Goal: Information Seeking & Learning: Learn about a topic

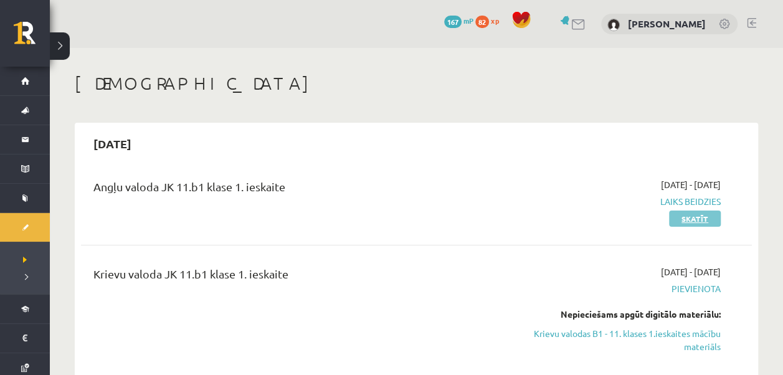
click at [696, 220] on link "Skatīt" at bounding box center [695, 219] width 52 height 16
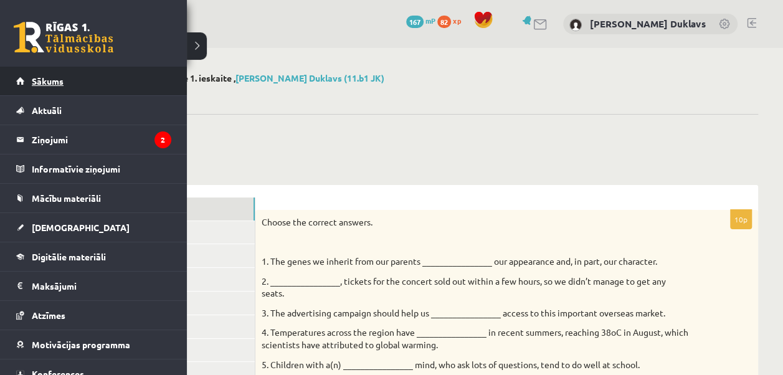
click at [29, 78] on link "Sākums" at bounding box center [93, 81] width 155 height 29
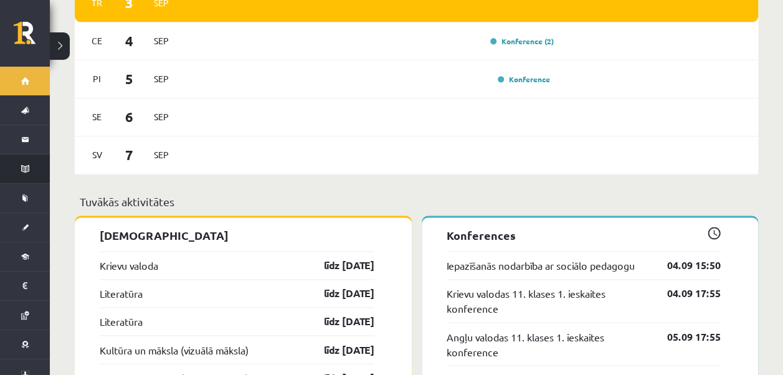
scroll to position [829, 0]
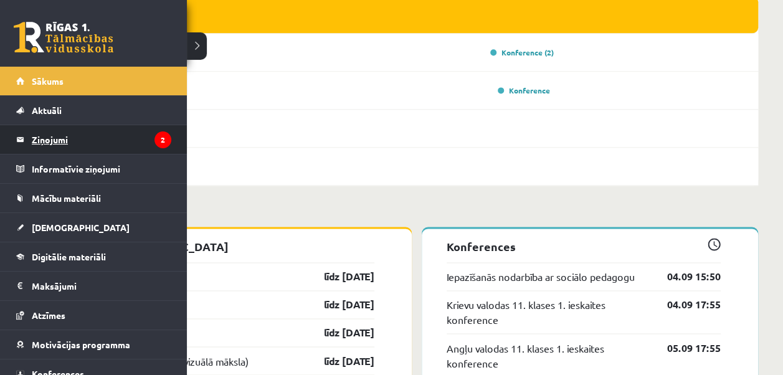
click at [51, 137] on legend "Ziņojumi 2" at bounding box center [102, 139] width 140 height 29
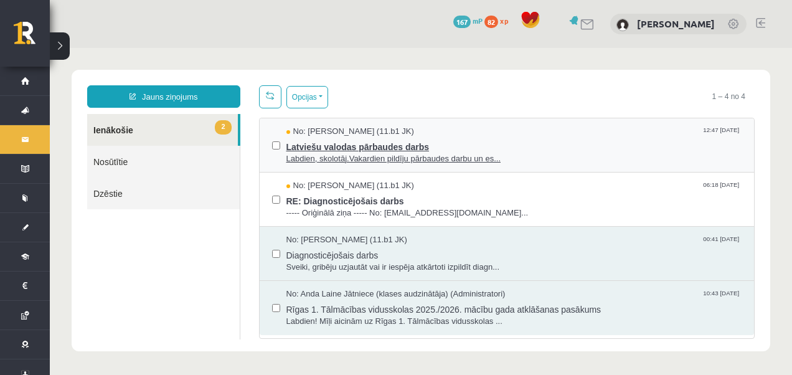
click at [316, 153] on span "Labdien, skolotāj.Vakardien pildīju pārbaudes darbu un es..." at bounding box center [514, 159] width 456 height 12
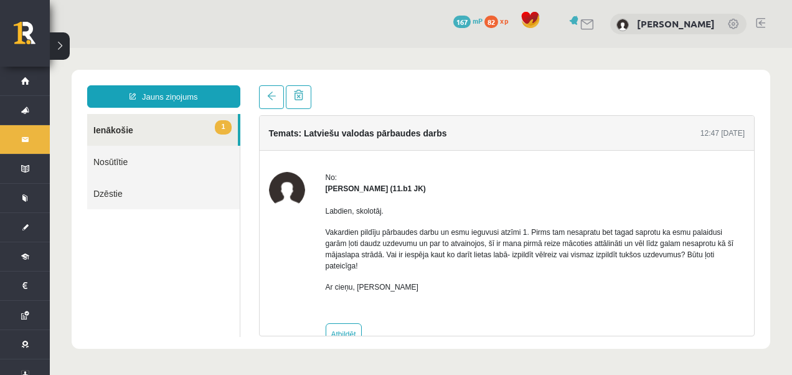
click at [167, 138] on link "1 Ienākošie" at bounding box center [162, 130] width 151 height 32
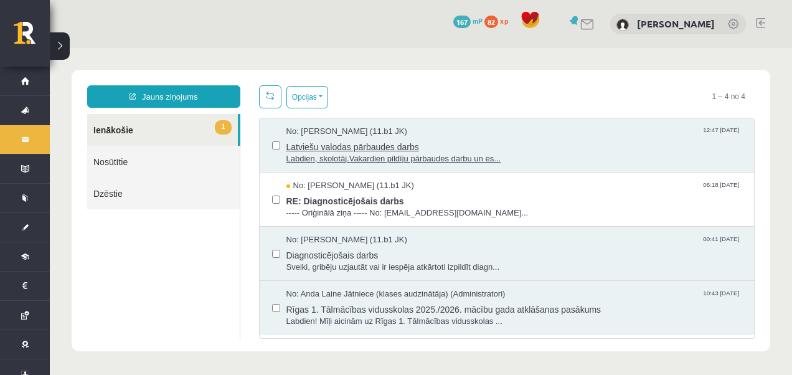
click at [432, 146] on span "Latviešu valodas pārbaudes darbs" at bounding box center [514, 146] width 456 height 16
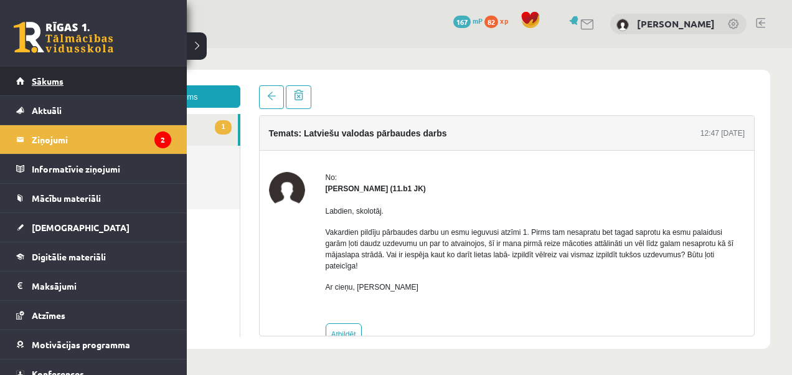
click at [32, 80] on span "Sākums" at bounding box center [48, 80] width 32 height 11
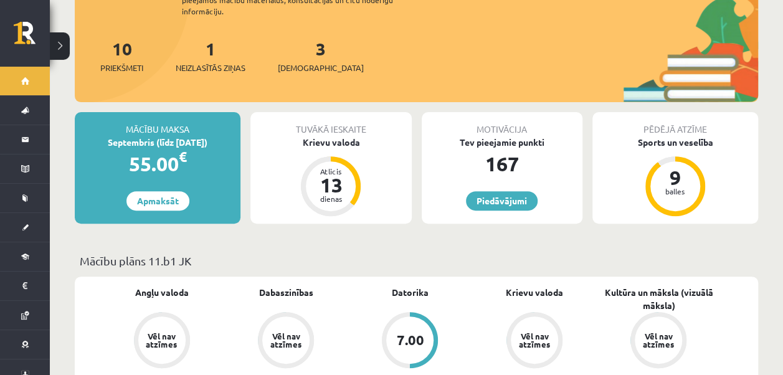
scroll to position [561, 0]
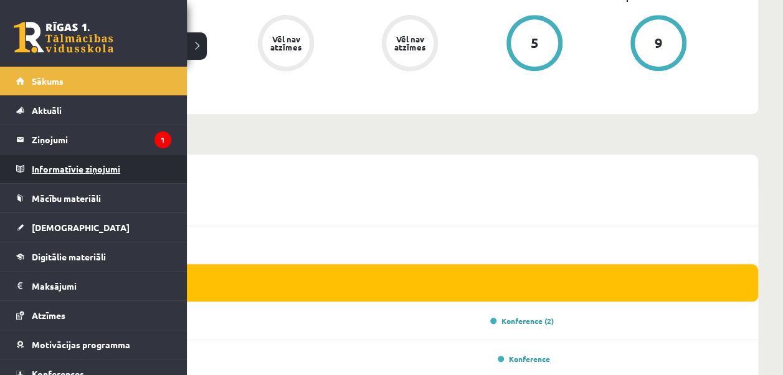
click at [47, 171] on legend "Informatīvie ziņojumi 0" at bounding box center [102, 168] width 140 height 29
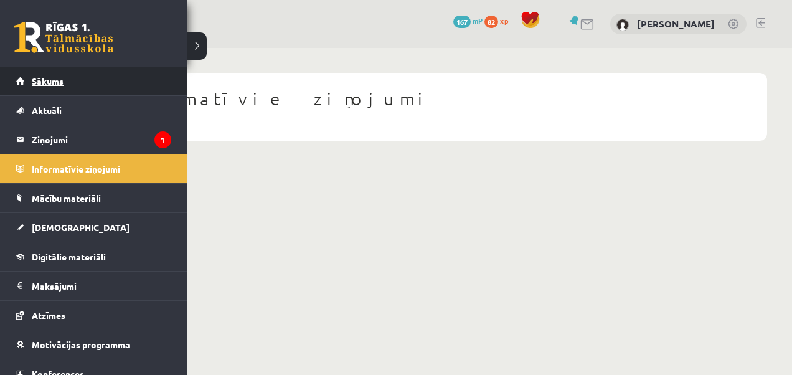
click at [35, 77] on span "Sākums" at bounding box center [48, 80] width 32 height 11
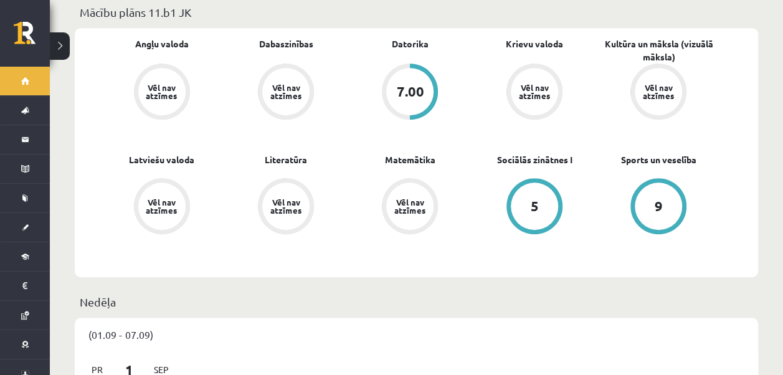
scroll to position [311, 0]
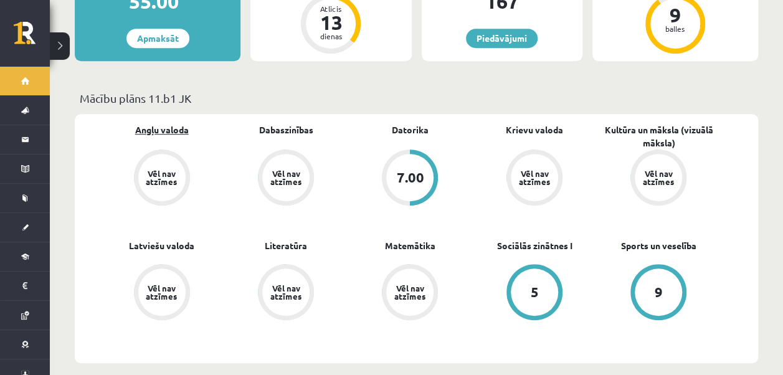
click at [172, 123] on link "Angļu valoda" at bounding box center [162, 129] width 54 height 13
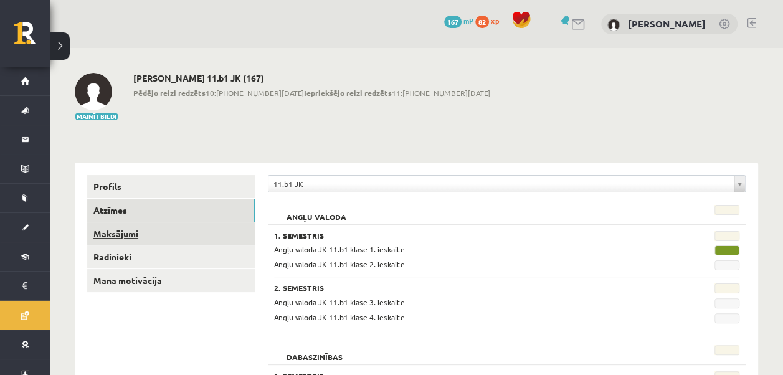
click at [117, 235] on link "Maksājumi" at bounding box center [171, 233] width 168 height 23
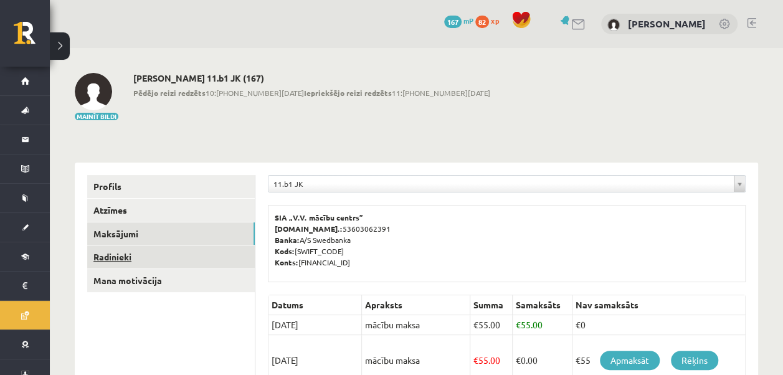
click at [118, 255] on link "Radinieki" at bounding box center [171, 256] width 168 height 23
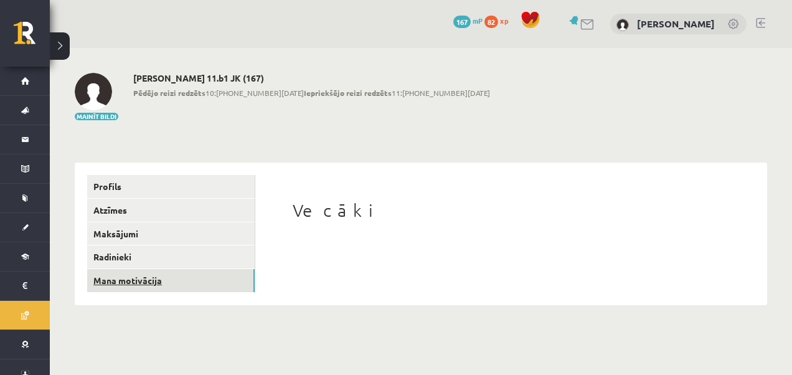
click at [124, 284] on link "Mana motivācija" at bounding box center [171, 280] width 168 height 23
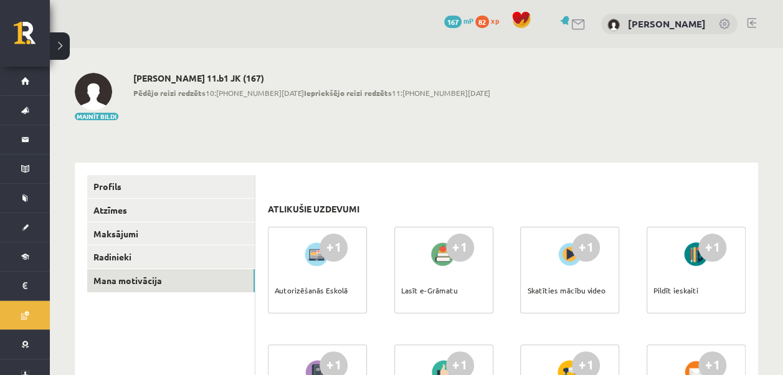
click at [442, 260] on div at bounding box center [443, 254] width 35 height 29
click at [443, 282] on div "Lasīt e-Grāmatu" at bounding box center [429, 290] width 57 height 44
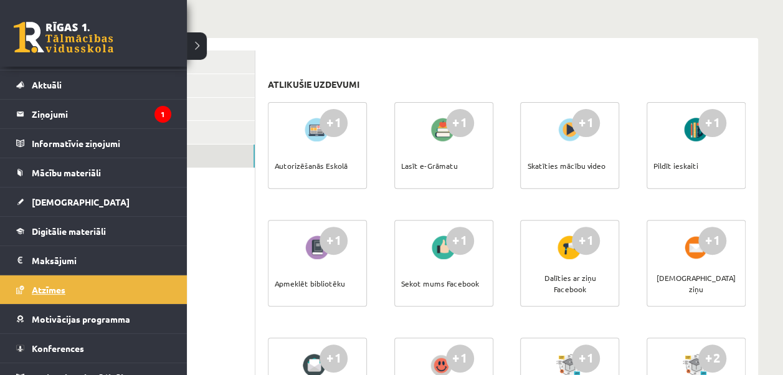
scroll to position [40, 0]
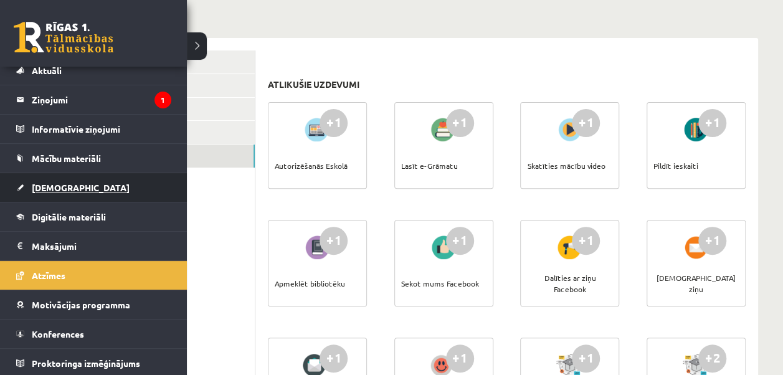
click at [84, 189] on link "[DEMOGRAPHIC_DATA]" at bounding box center [93, 187] width 155 height 29
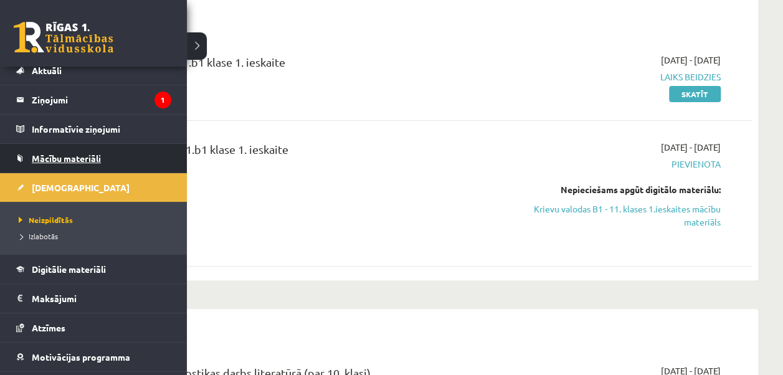
click at [65, 154] on span "Mācību materiāli" at bounding box center [66, 158] width 69 height 11
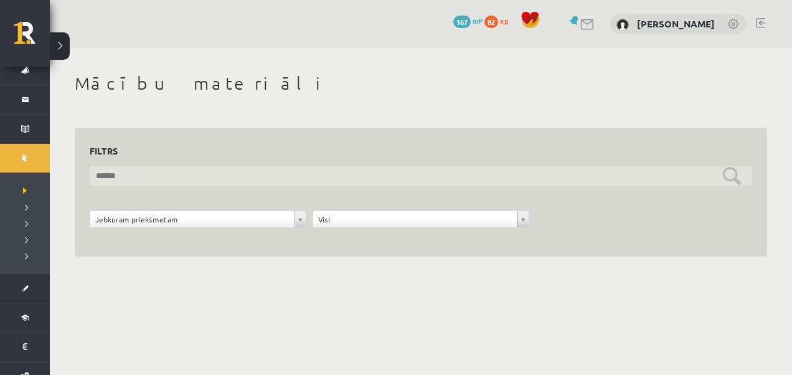
click at [176, 184] on input "text" at bounding box center [421, 175] width 663 height 19
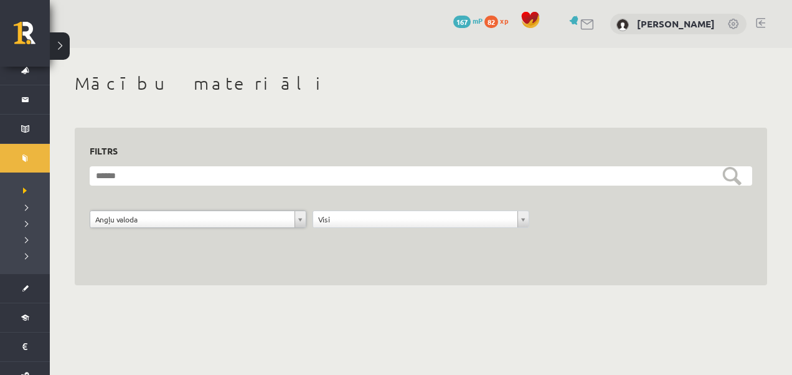
click at [395, 229] on div "**********" at bounding box center [421, 223] width 223 height 24
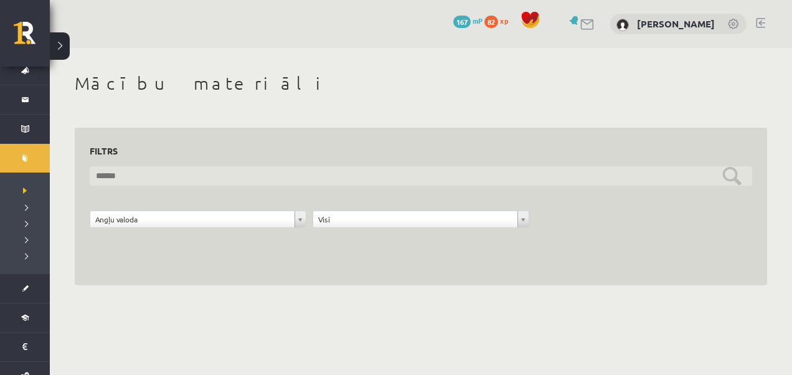
click at [734, 182] on input "text" at bounding box center [421, 175] width 663 height 19
click at [169, 178] on input "text" at bounding box center [421, 175] width 663 height 19
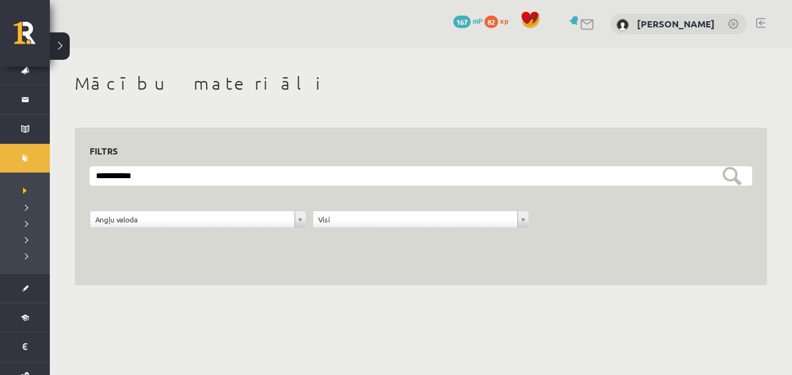
click at [287, 282] on div "**********" at bounding box center [421, 207] width 693 height 158
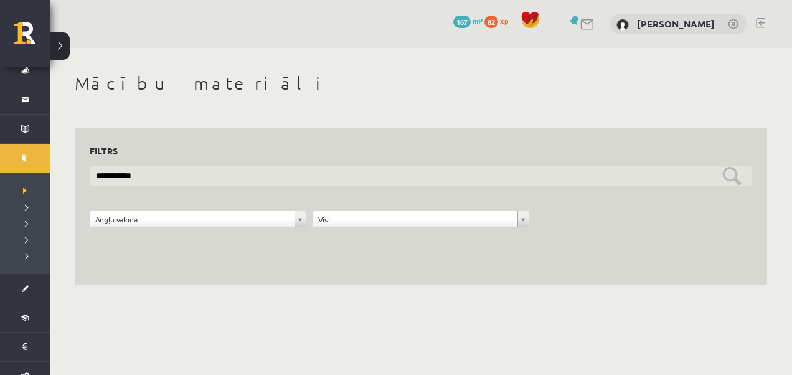
click at [215, 178] on input "**********" at bounding box center [421, 175] width 663 height 19
type input "*"
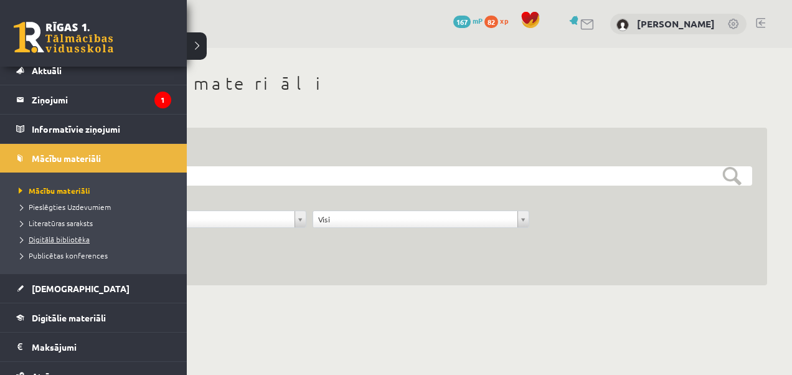
click at [70, 239] on span "Digitālā bibliotēka" at bounding box center [53, 239] width 74 height 10
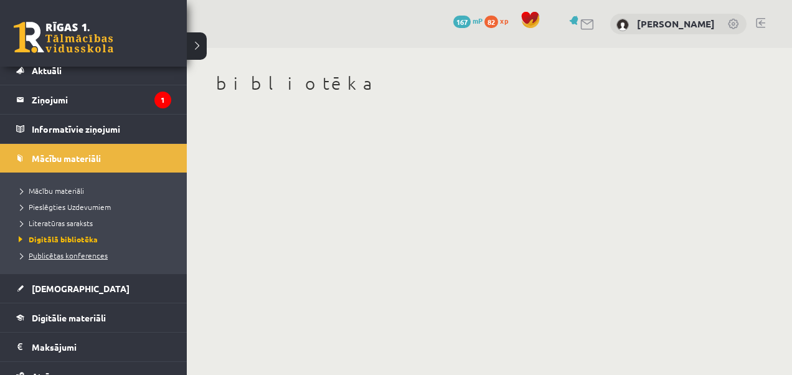
click at [58, 253] on span "Publicētas konferences" at bounding box center [62, 255] width 92 height 10
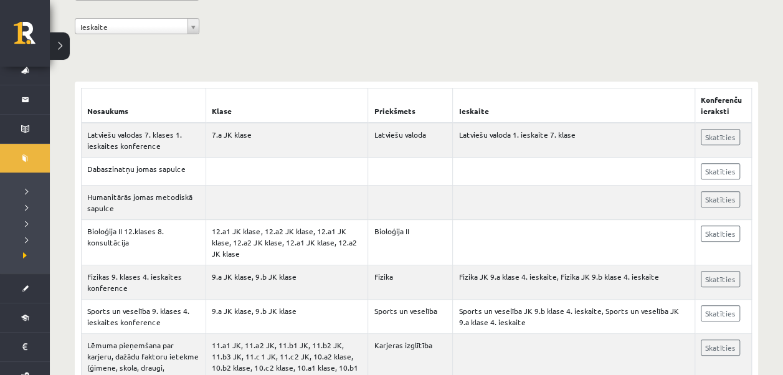
scroll to position [187, 0]
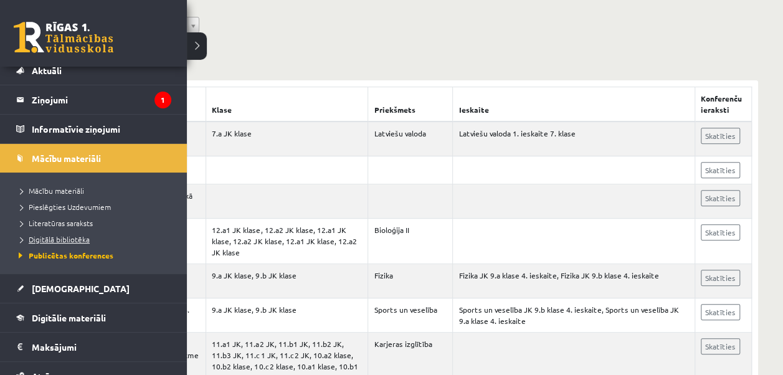
click at [52, 240] on span "Digitālā bibliotēka" at bounding box center [53, 239] width 74 height 10
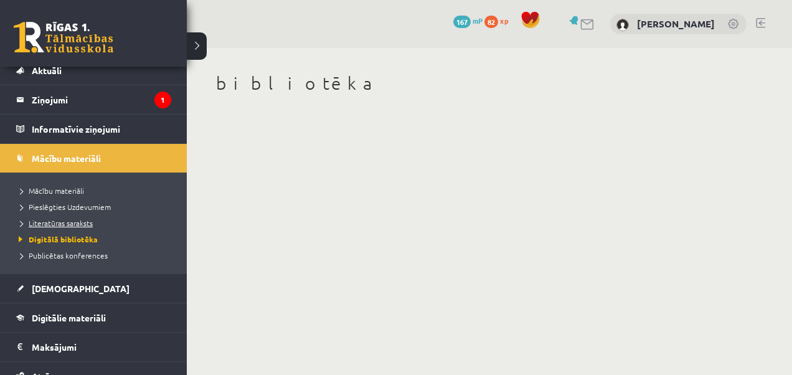
click at [47, 219] on span "Literatūras saraksts" at bounding box center [54, 223] width 77 height 10
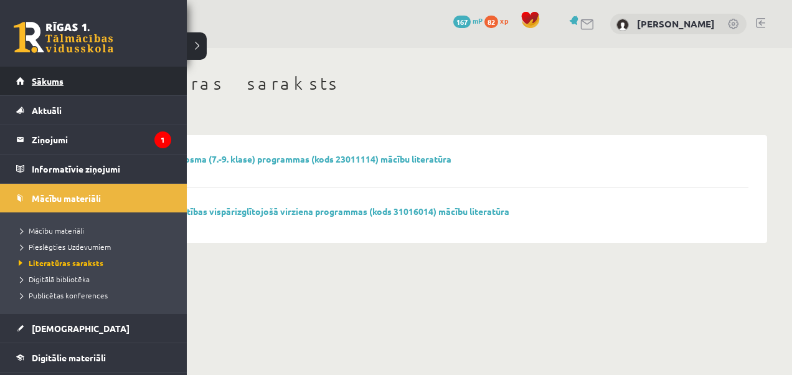
click at [74, 78] on link "Sākums" at bounding box center [93, 81] width 155 height 29
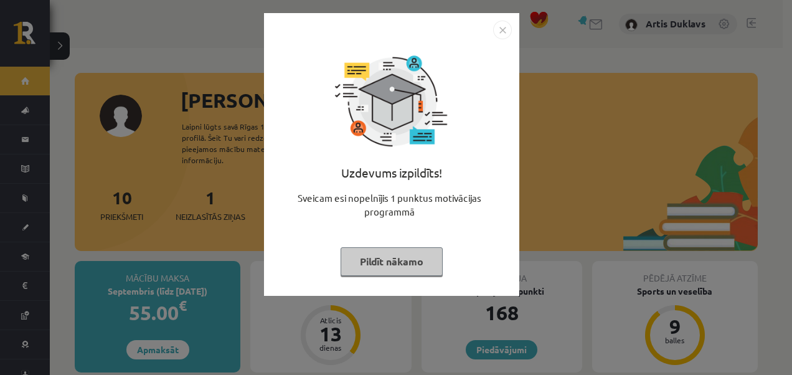
click at [390, 262] on button "Pildīt nākamo" at bounding box center [392, 261] width 102 height 29
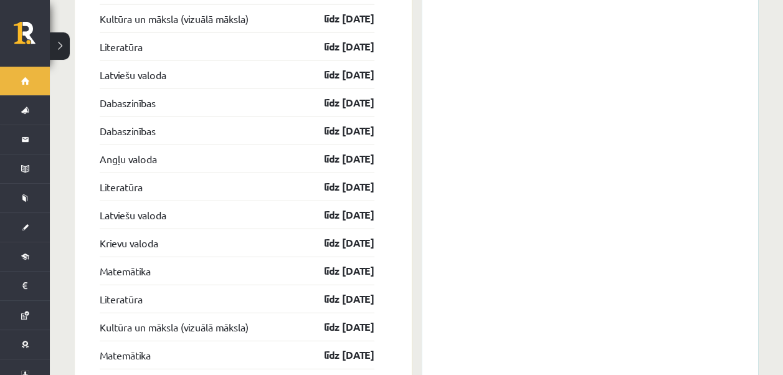
scroll to position [1619, 0]
